Goal: Task Accomplishment & Management: Use online tool/utility

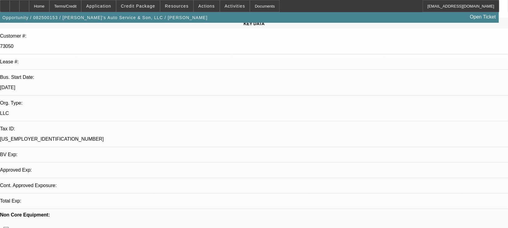
select select "0"
select select "2"
select select "0.1"
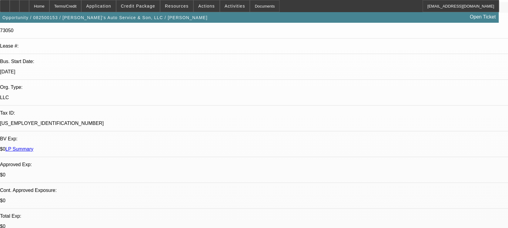
select select "1"
select select "2"
select select "4"
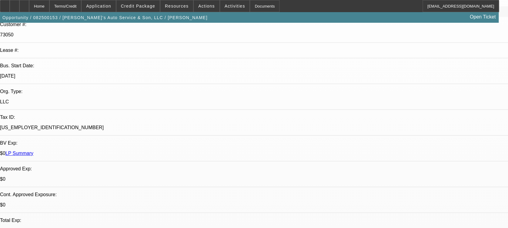
scroll to position [15, 0]
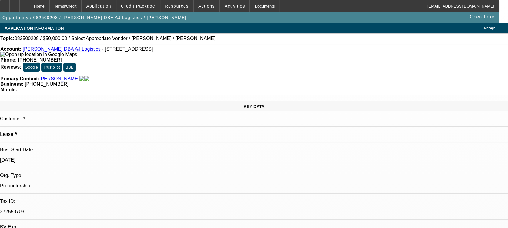
select select "0"
select select "2"
select select "0.1"
select select "1"
select select "2"
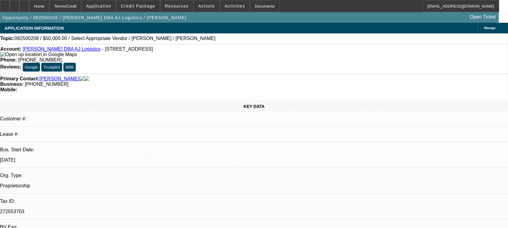
select select "4"
click at [138, 6] on span "Credit Package" at bounding box center [138, 6] width 34 height 5
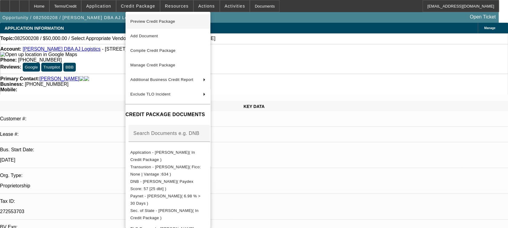
click at [185, 21] on span "Preview Credit Package" at bounding box center [167, 21] width 75 height 7
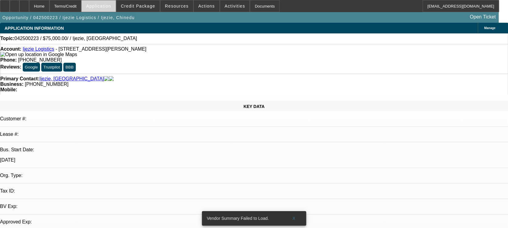
select select "0"
select select "2"
select select "0.1"
select select "4"
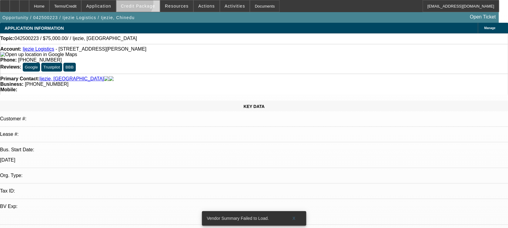
click at [141, 4] on span "Credit Package" at bounding box center [138, 6] width 34 height 5
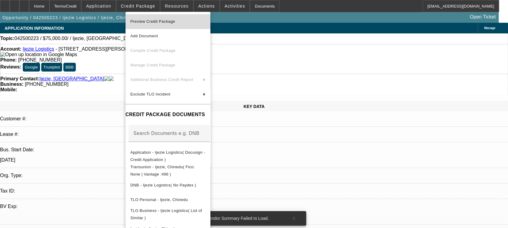
click at [161, 22] on span "Preview Credit Package" at bounding box center [152, 21] width 45 height 5
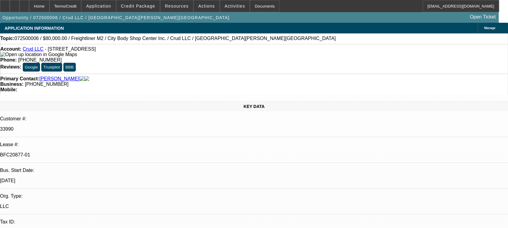
select select "0"
select select "2"
select select "0"
select select "2"
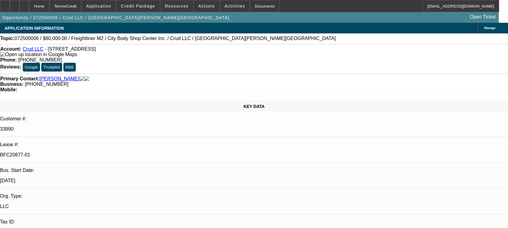
select select "0"
select select "2"
select select "0"
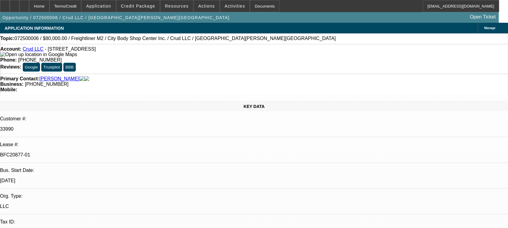
select select "2"
select select "0"
select select "1"
select select "2"
select select "6"
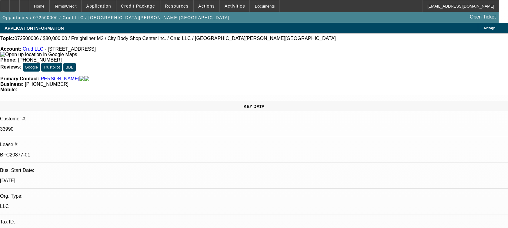
select select "1"
select select "2"
select select "6"
select select "1"
select select "2"
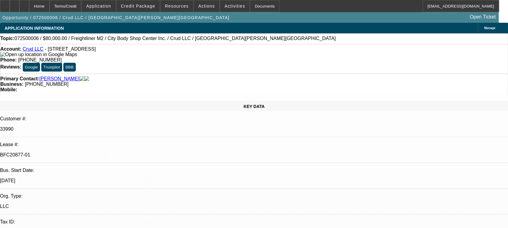
select select "6"
select select "1"
select select "2"
select select "6"
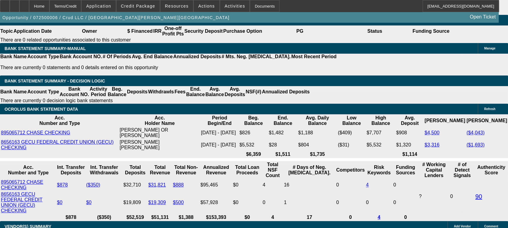
scroll to position [1118, 0]
